Goal: Navigation & Orientation: Find specific page/section

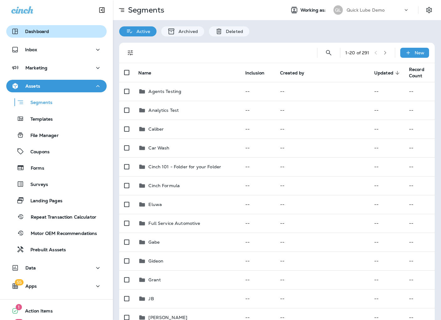
click at [38, 31] on p "Dashboard" at bounding box center [37, 31] width 24 height 5
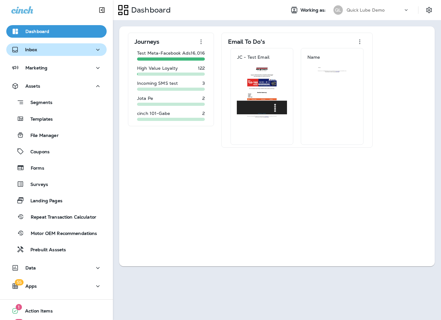
click at [62, 47] on div "Inbox" at bounding box center [56, 50] width 90 height 8
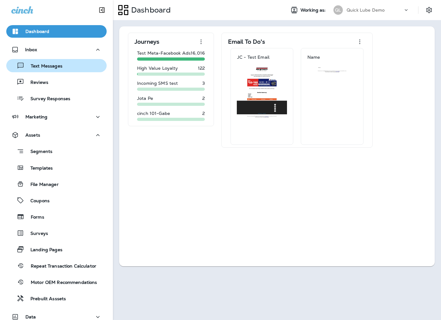
click at [51, 67] on p "Text Messages" at bounding box center [43, 66] width 38 height 6
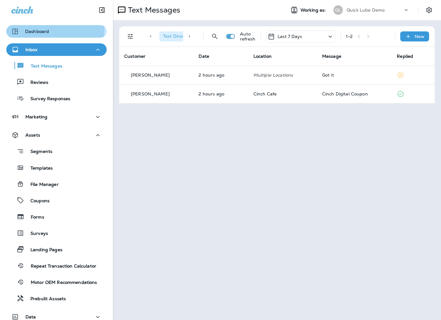
click at [49, 29] on div "Dashboard" at bounding box center [56, 32] width 90 height 8
